Goal: Navigation & Orientation: Find specific page/section

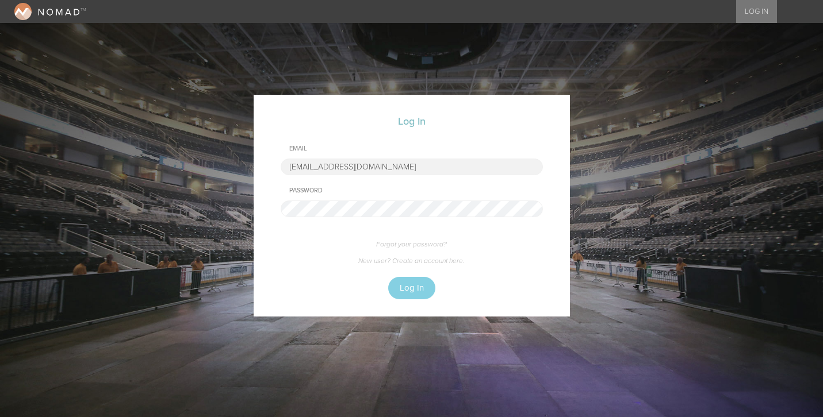
type input "jsmith@bignight.com"
click at [420, 275] on form "Log In Email jsmith@bignight.com Password Forgot your password? New user? Creat…" at bounding box center [412, 206] width 316 height 222
click at [419, 282] on button "Log In" at bounding box center [411, 288] width 47 height 22
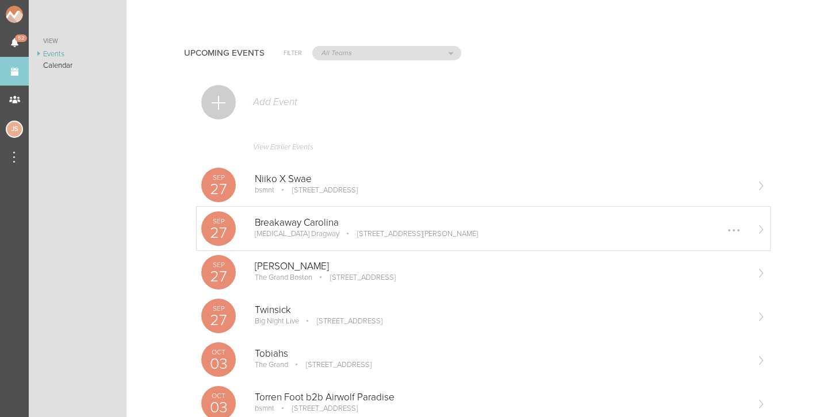
click at [305, 235] on div "Breakaway Carolina [MEDICAL_DATA] Dragway [STREET_ADDRESS][PERSON_NAME] Edit Re…" at bounding box center [501, 228] width 492 height 23
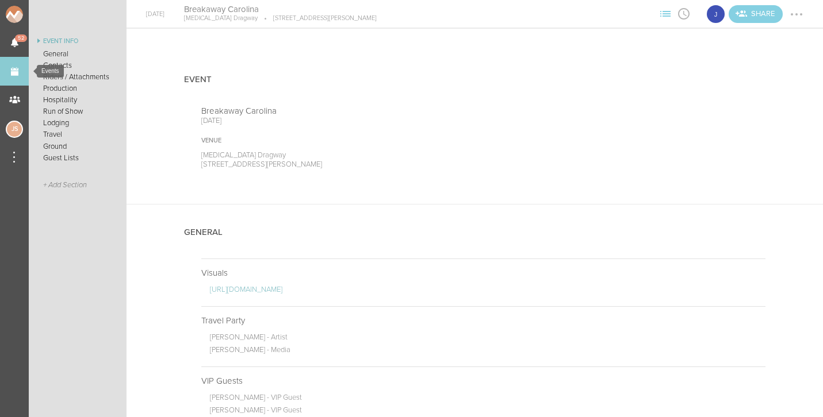
click at [18, 76] on link "Events" at bounding box center [14, 71] width 29 height 29
